Goal: Transaction & Acquisition: Book appointment/travel/reservation

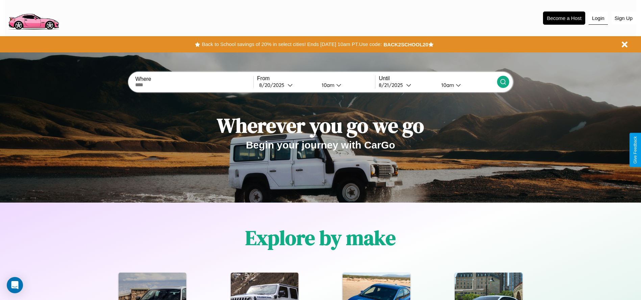
click at [598, 18] on button "Login" at bounding box center [598, 18] width 19 height 13
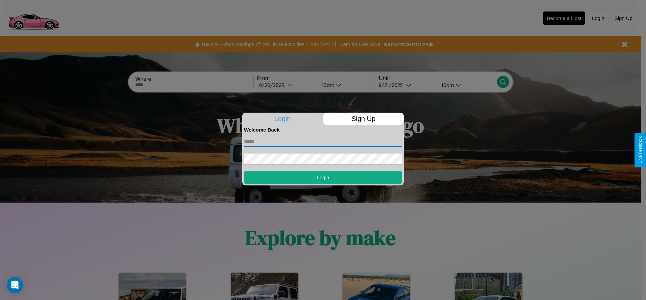
click at [323, 141] on input "text" at bounding box center [323, 141] width 158 height 11
type input "**********"
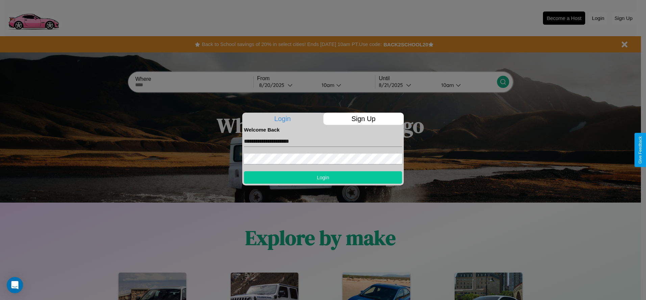
click at [323, 177] on button "Login" at bounding box center [323, 177] width 158 height 13
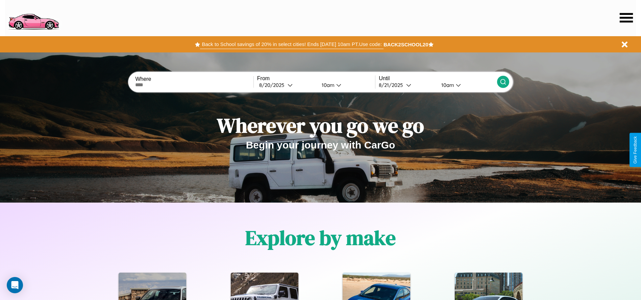
click at [292, 44] on button "Back to School savings of 20% in select cities! Ends 9/1 at 10am PT. Use code:" at bounding box center [291, 44] width 183 height 9
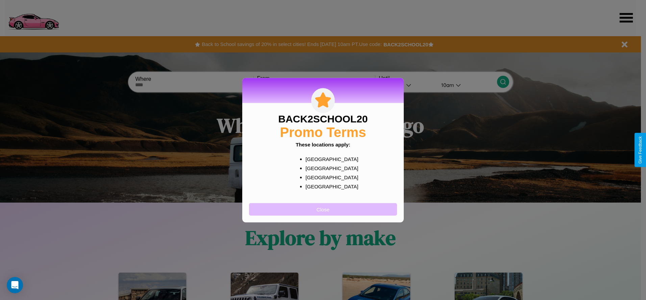
click at [323, 209] on button "Close" at bounding box center [323, 209] width 148 height 13
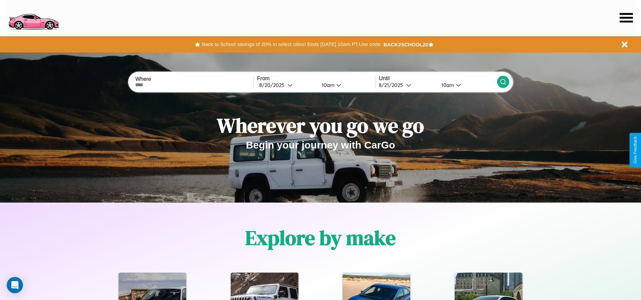
scroll to position [140, 0]
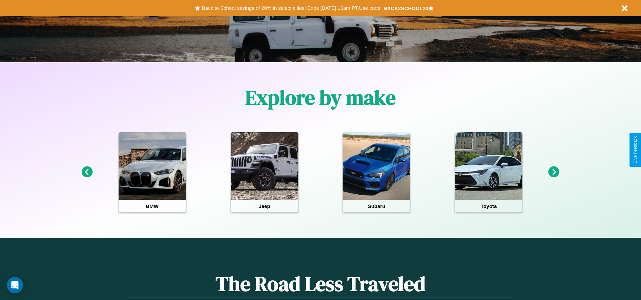
click at [554, 172] on icon at bounding box center [553, 171] width 11 height 11
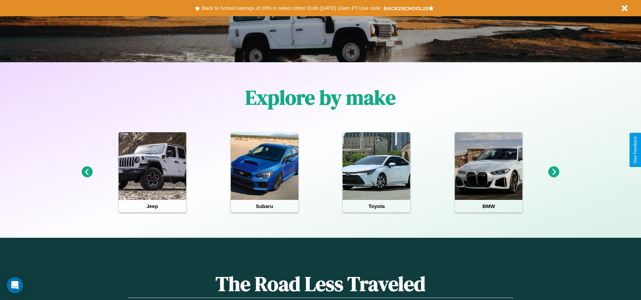
click at [87, 172] on icon at bounding box center [86, 171] width 11 height 11
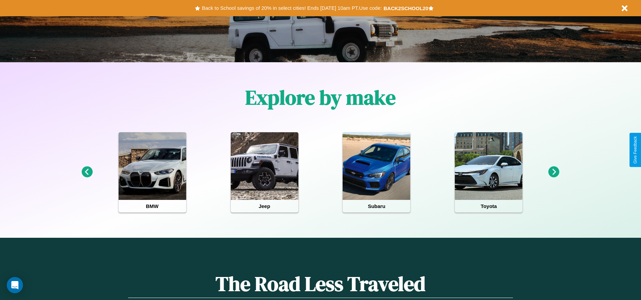
click at [554, 172] on icon at bounding box center [553, 171] width 11 height 11
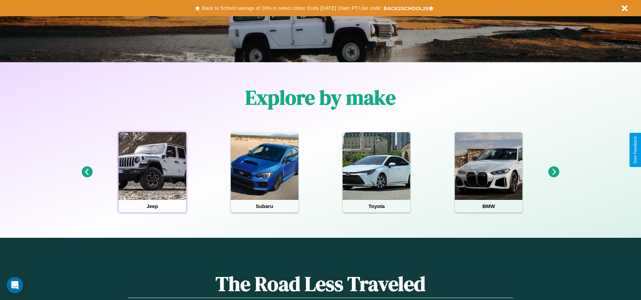
click at [152, 172] on div at bounding box center [153, 166] width 68 height 68
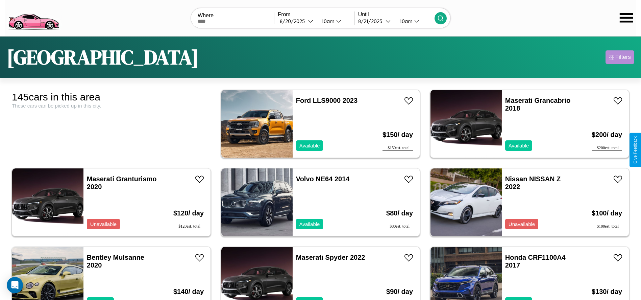
click at [620, 57] on div "Filters" at bounding box center [623, 57] width 16 height 7
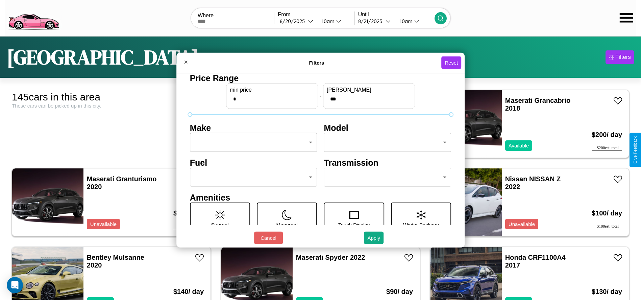
click at [251, 142] on body "CarGo Where From 8 / 20 / 2025 10am Until 8 / 21 / 2025 10am Tokyo Filters 145 …" at bounding box center [320, 171] width 641 height 342
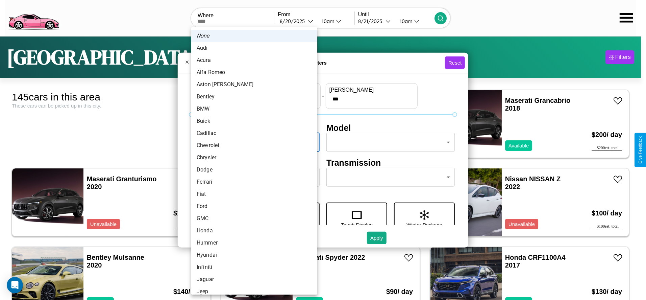
click at [252, 121] on li "Buick" at bounding box center [254, 121] width 126 height 12
type input "*****"
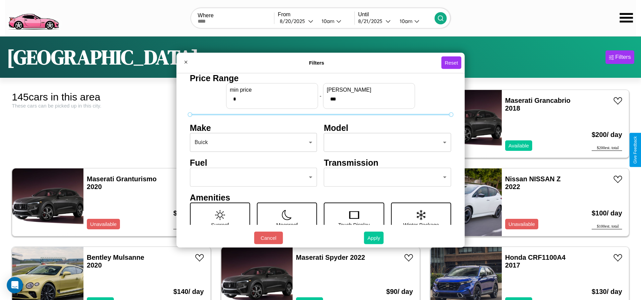
click at [374, 238] on button "Apply" at bounding box center [374, 237] width 20 height 13
